Goal: Check status: Check status

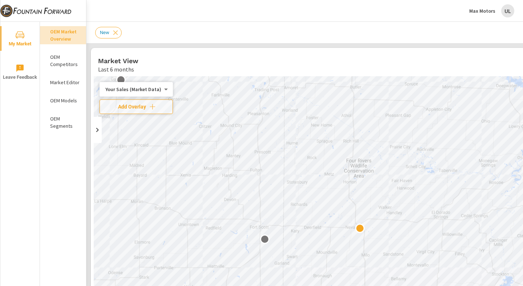
click at [474, 51] on div "Market View Last 6 months" at bounding box center [333, 61] width 484 height 26
